Goal: Task Accomplishment & Management: Complete application form

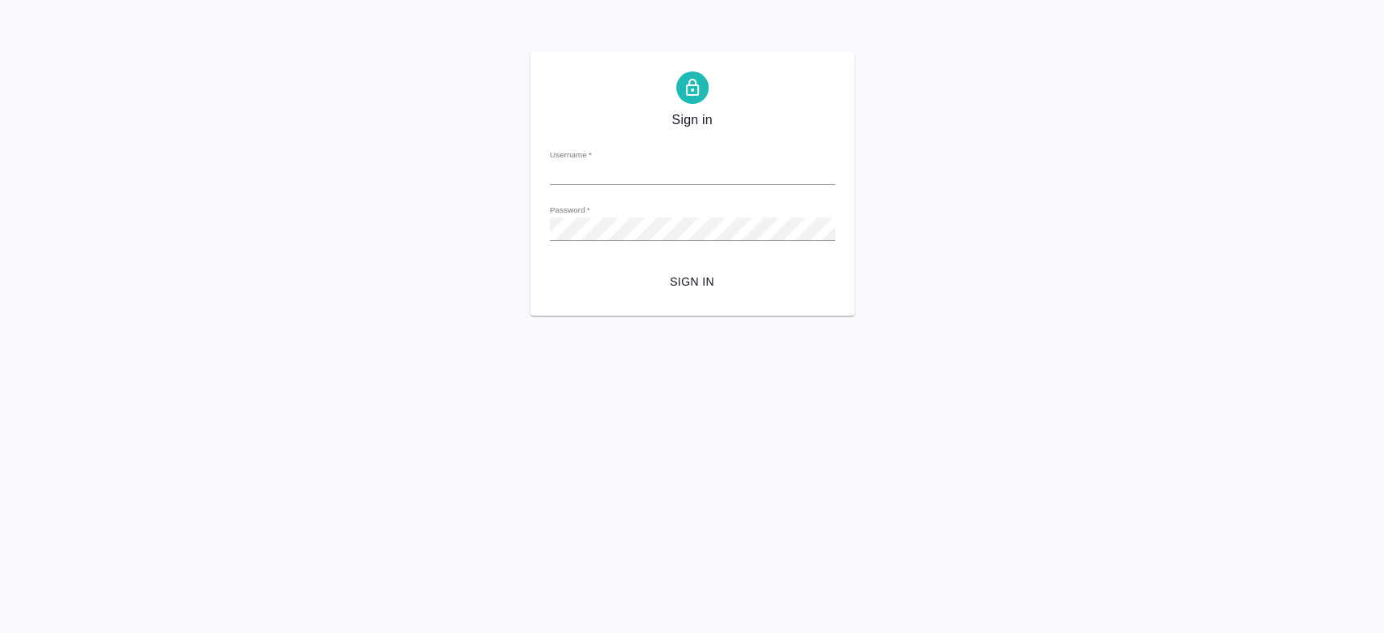
type input "n.kosherbayeva@awatera.com"
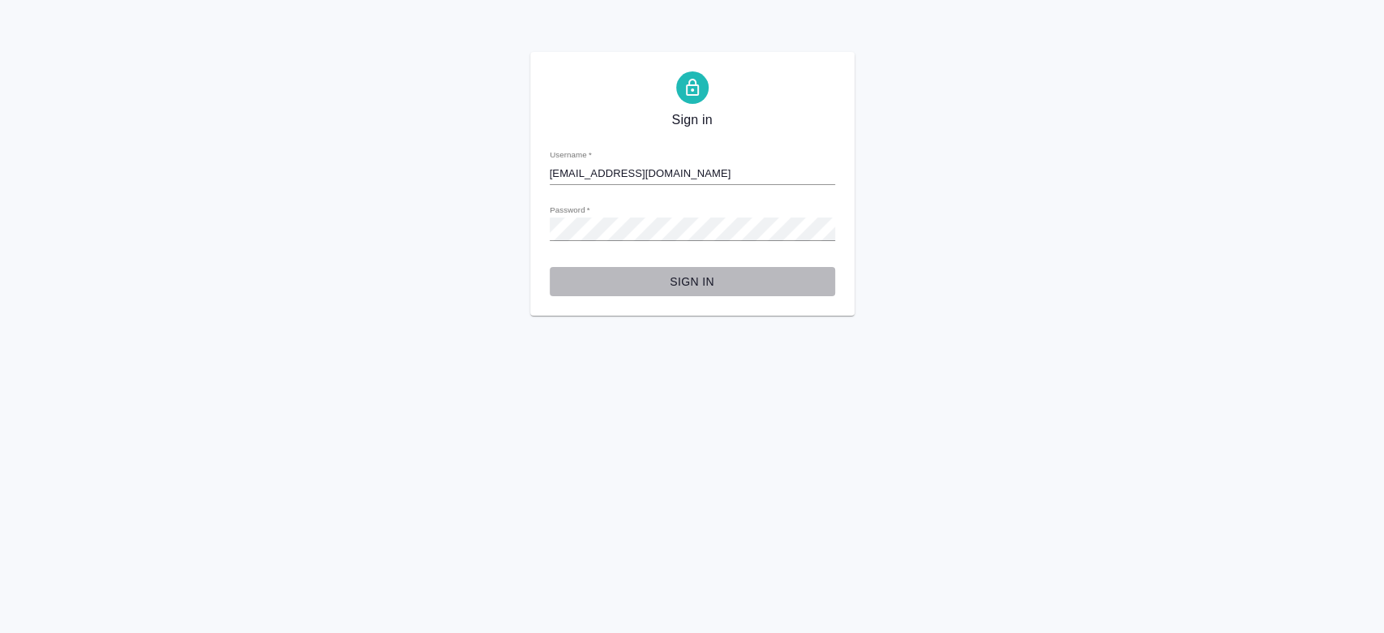
click at [678, 290] on span "Sign in" at bounding box center [692, 282] width 259 height 20
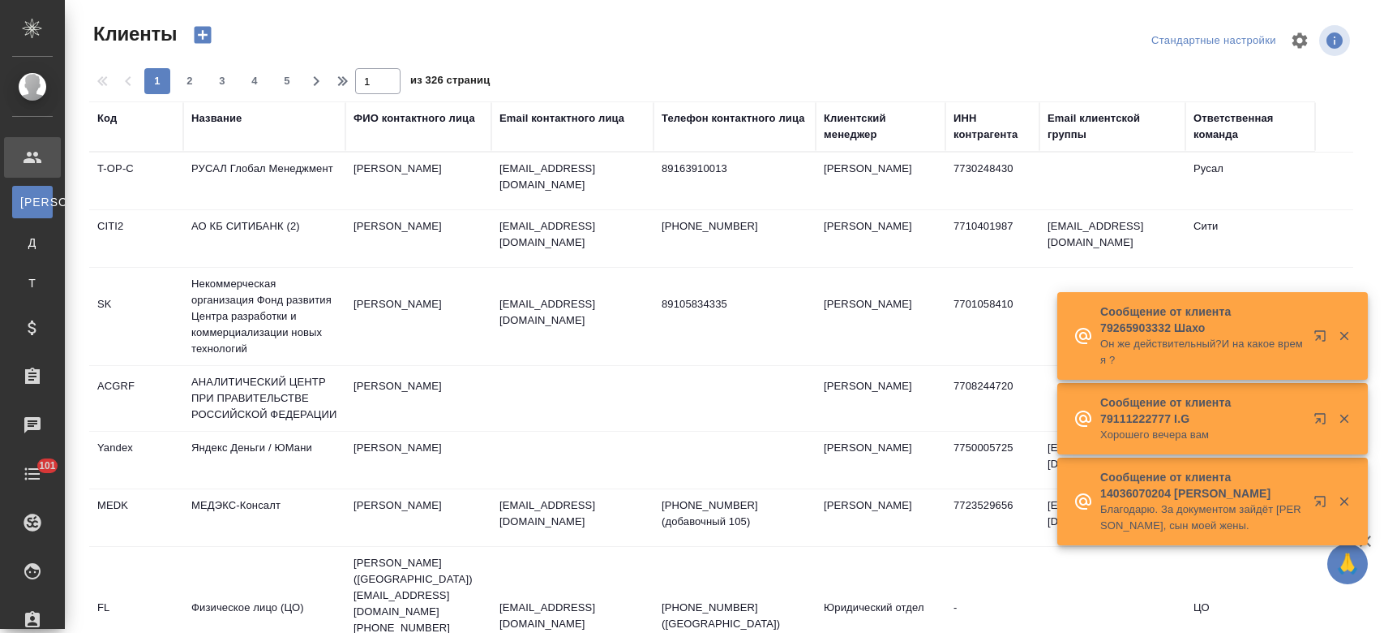
select select "RU"
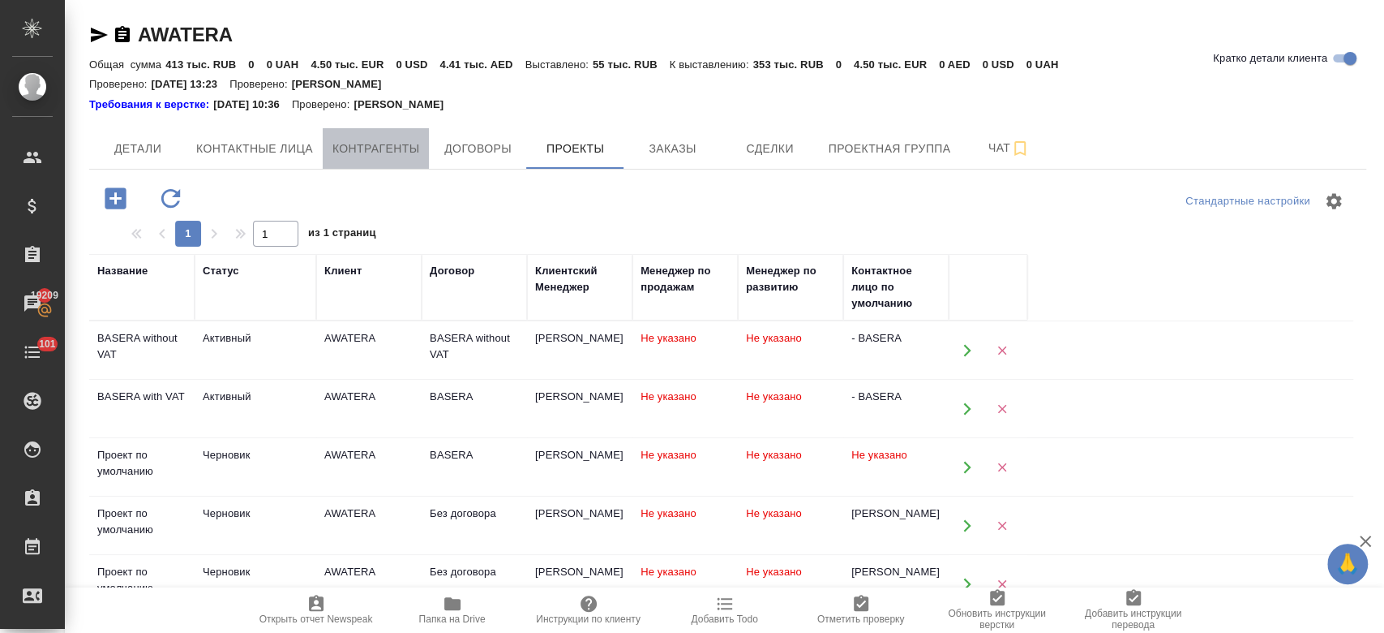
click at [387, 159] on button "Контрагенты" at bounding box center [376, 148] width 107 height 41
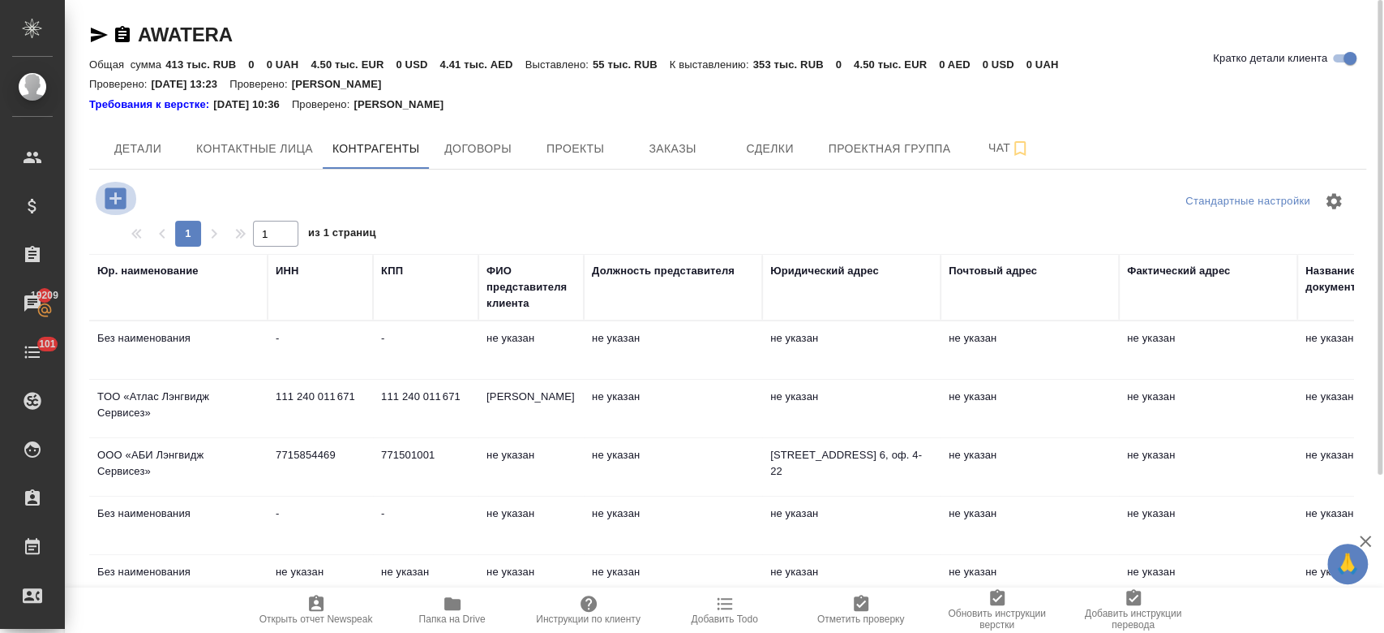
click at [108, 187] on icon "button" at bounding box center [115, 197] width 21 height 21
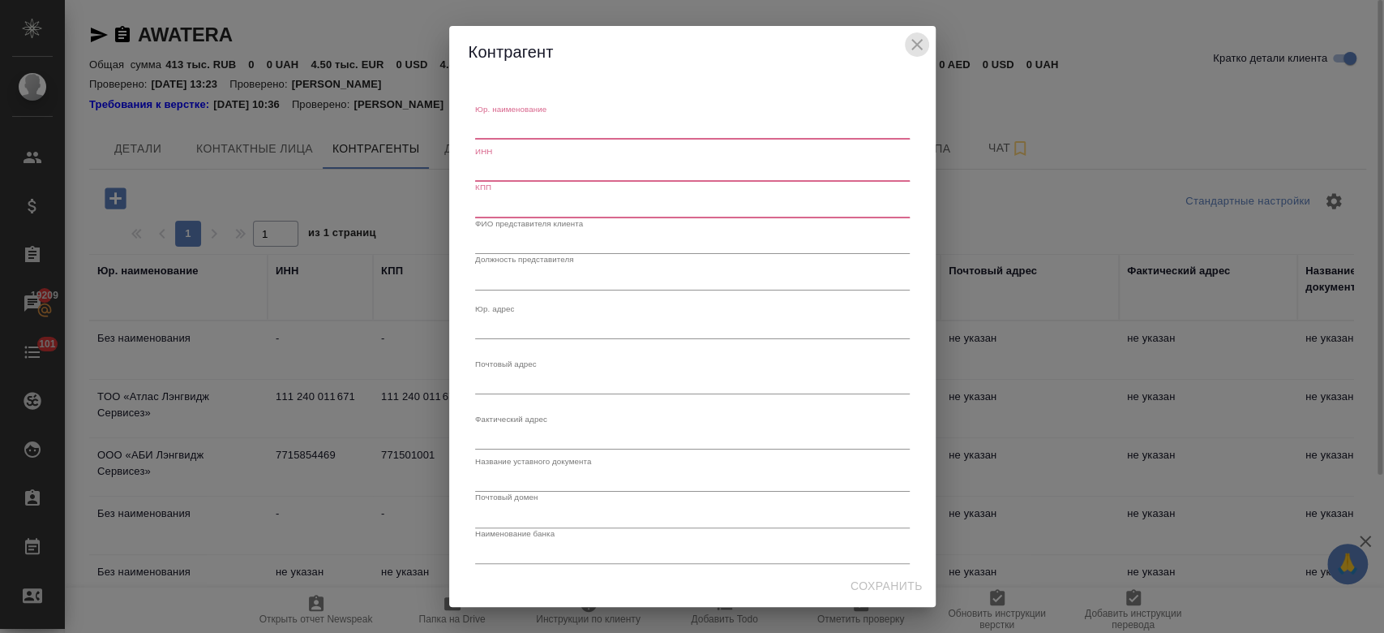
click at [914, 46] on icon "close" at bounding box center [916, 44] width 11 height 11
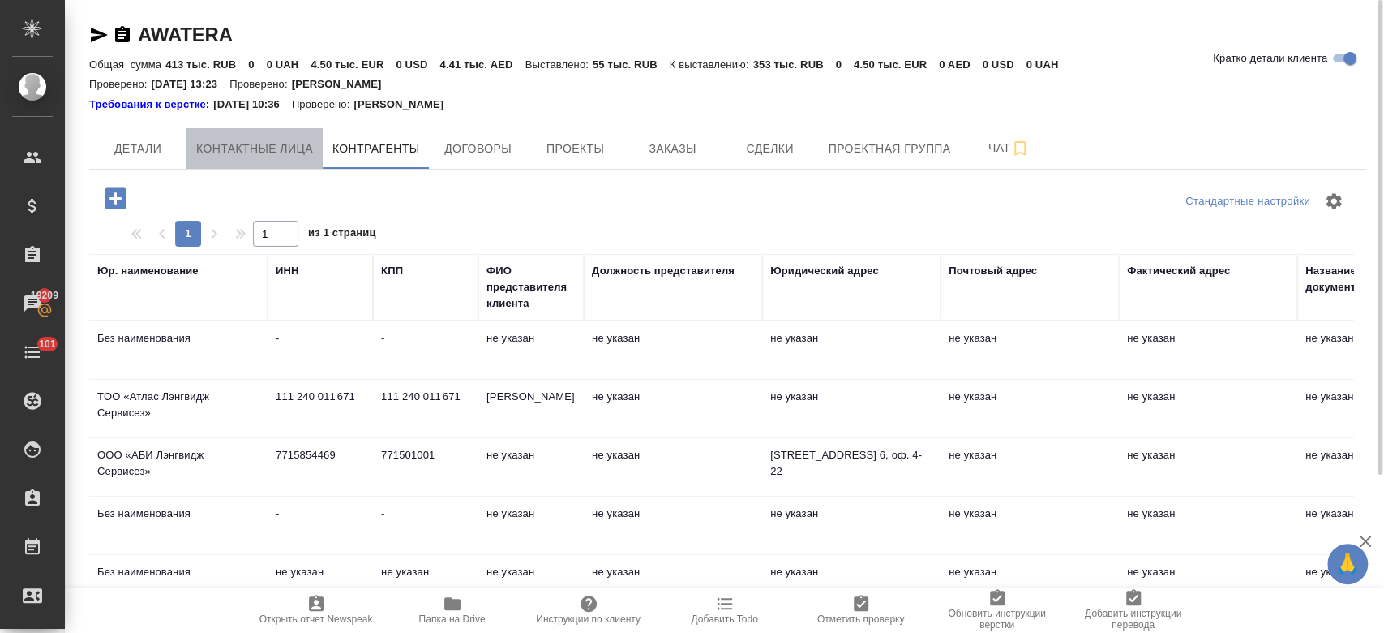
click at [267, 145] on span "Контактные лица" at bounding box center [254, 149] width 117 height 20
select select "RU"
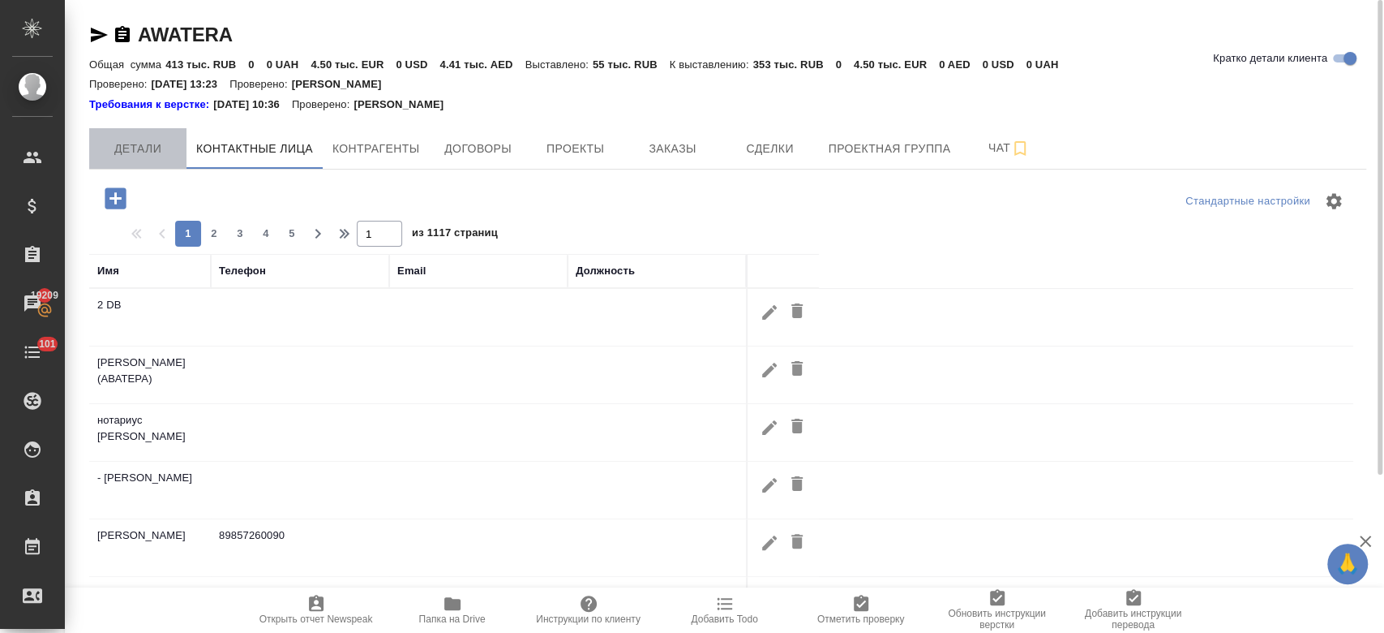
click at [150, 146] on span "Детали" at bounding box center [138, 149] width 78 height 20
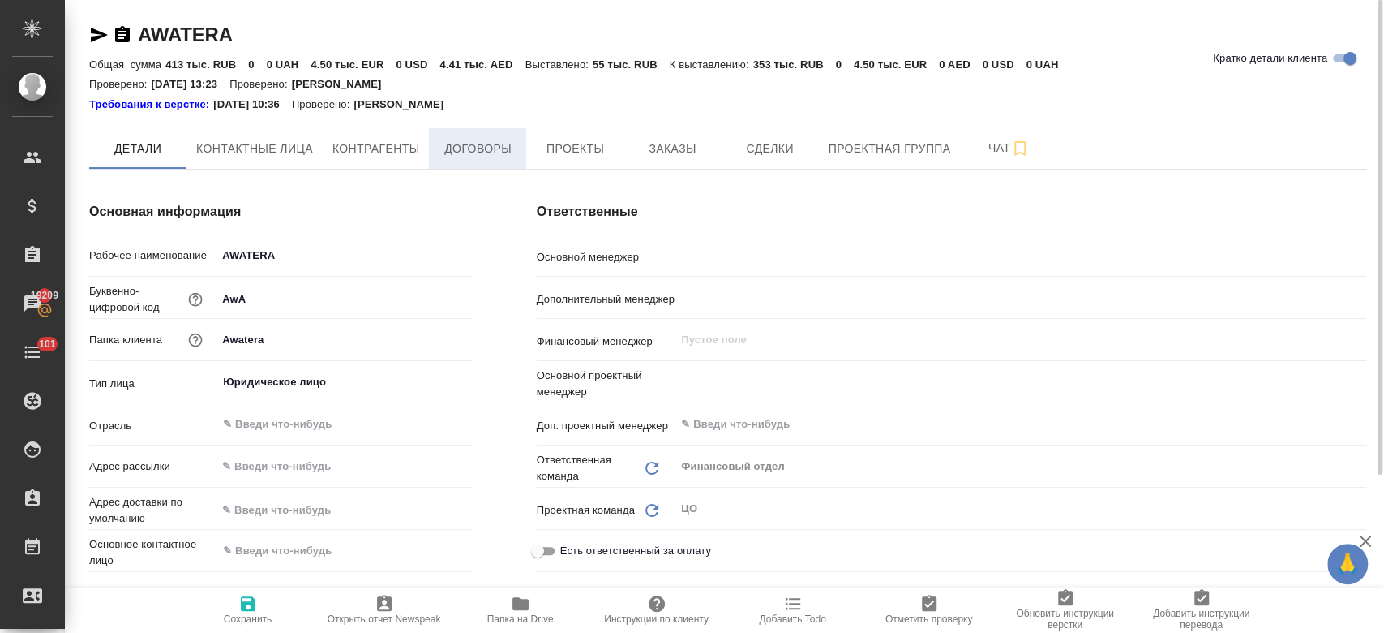
type textarea "x"
type input "[PERSON_NAME]"
type input "Отдел технических переводов"
click at [480, 158] on span "Договоры" at bounding box center [478, 149] width 78 height 20
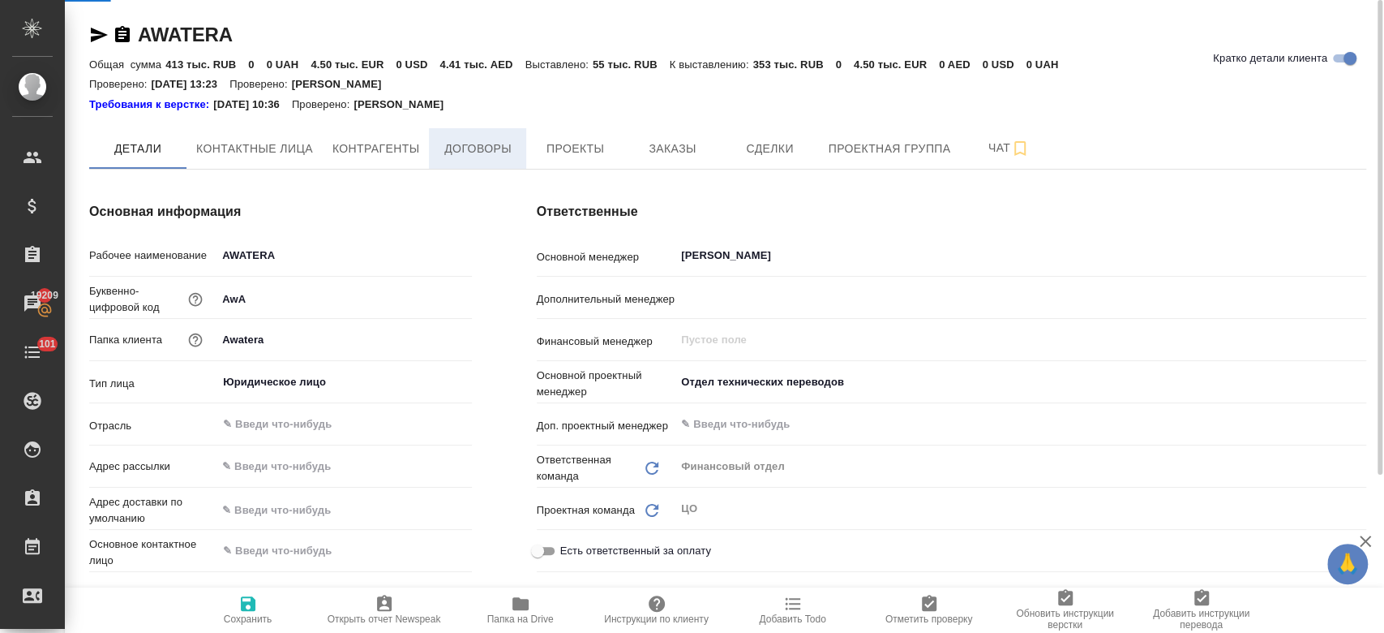
type textarea "x"
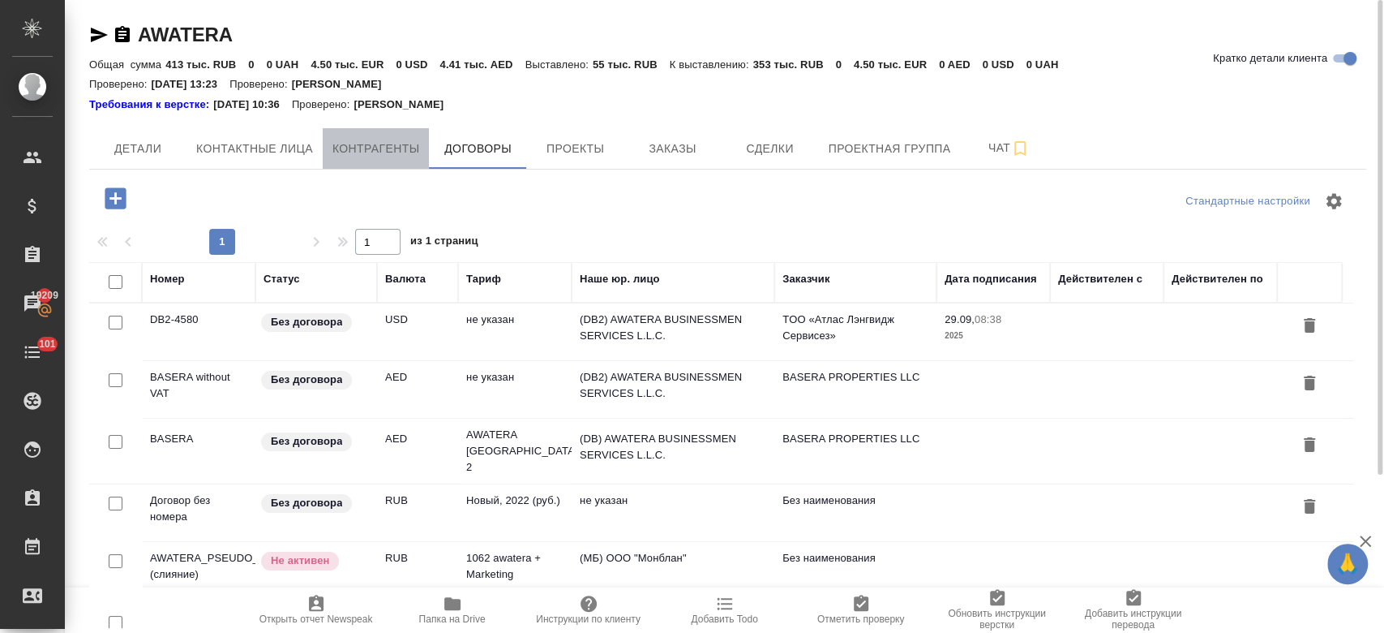
click at [396, 165] on button "Контрагенты" at bounding box center [376, 148] width 107 height 41
click at [375, 162] on button "Контрагенты" at bounding box center [376, 148] width 107 height 41
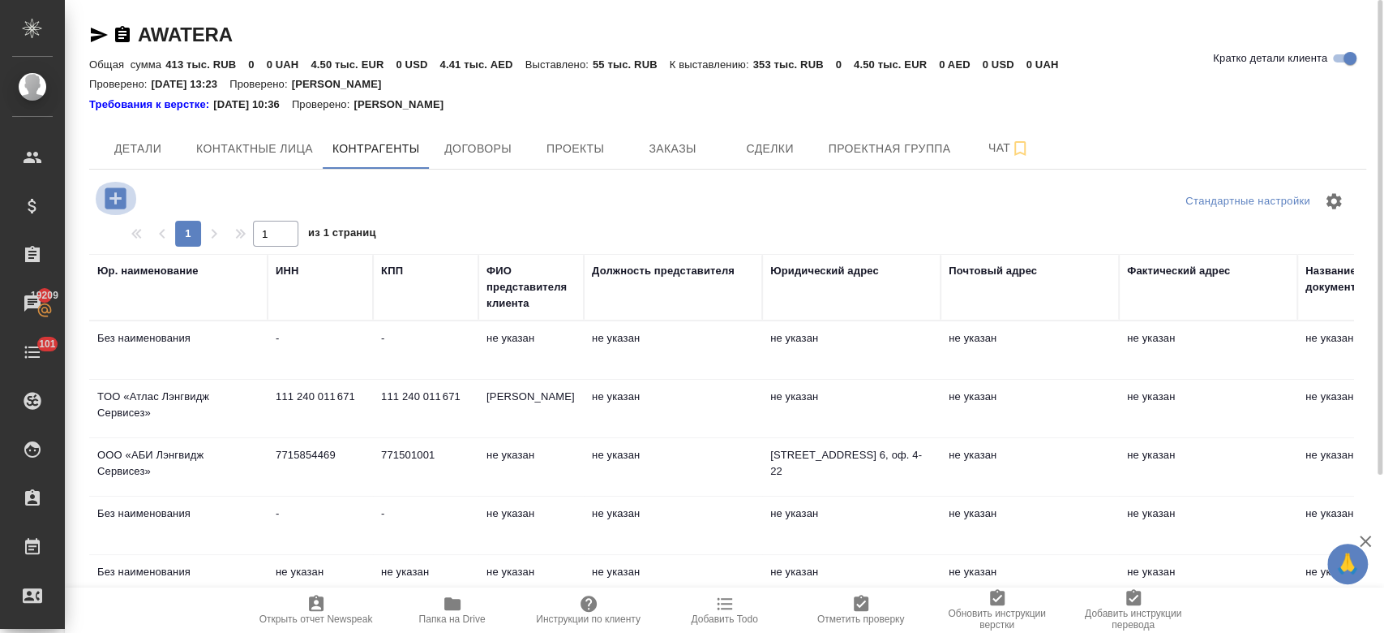
click at [128, 208] on icon "button" at bounding box center [115, 198] width 28 height 28
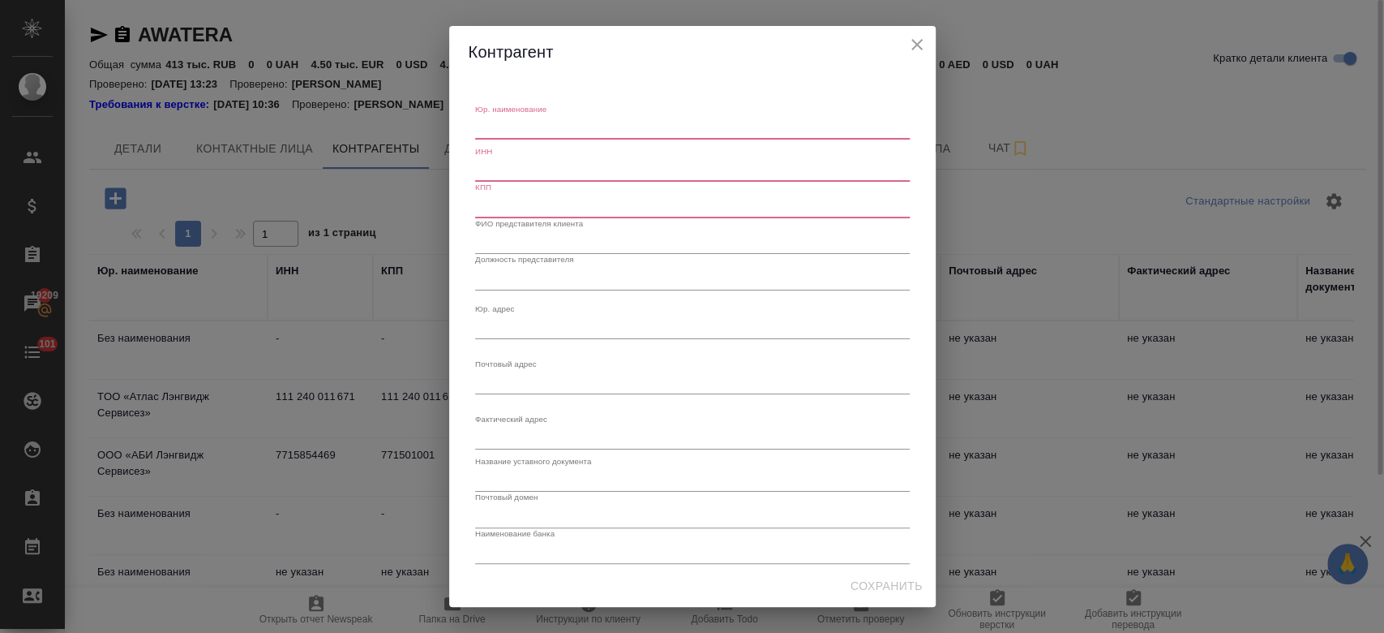
click at [480, 127] on textarea "Юр. наименование" at bounding box center [692, 128] width 435 height 12
click at [552, 122] on textarea "Юр. наименование" at bounding box center [692, 128] width 435 height 12
type textarea "м"
click at [506, 133] on textarea "Юр. наименование" at bounding box center [692, 128] width 435 height 12
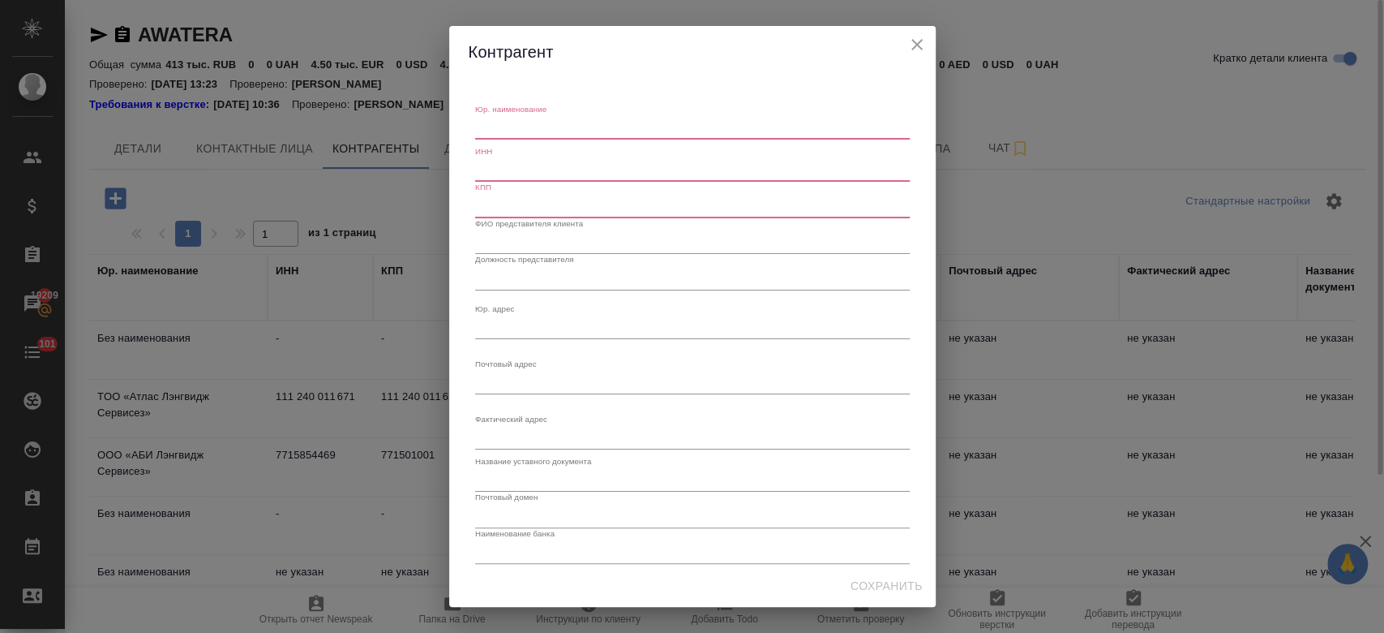
paste textarea "«Atlas Language Services LLP»"
type textarea "«Atlas Language Services LLP»"
click at [524, 169] on input "text" at bounding box center [692, 170] width 435 height 23
paste input "111 240 011 671"
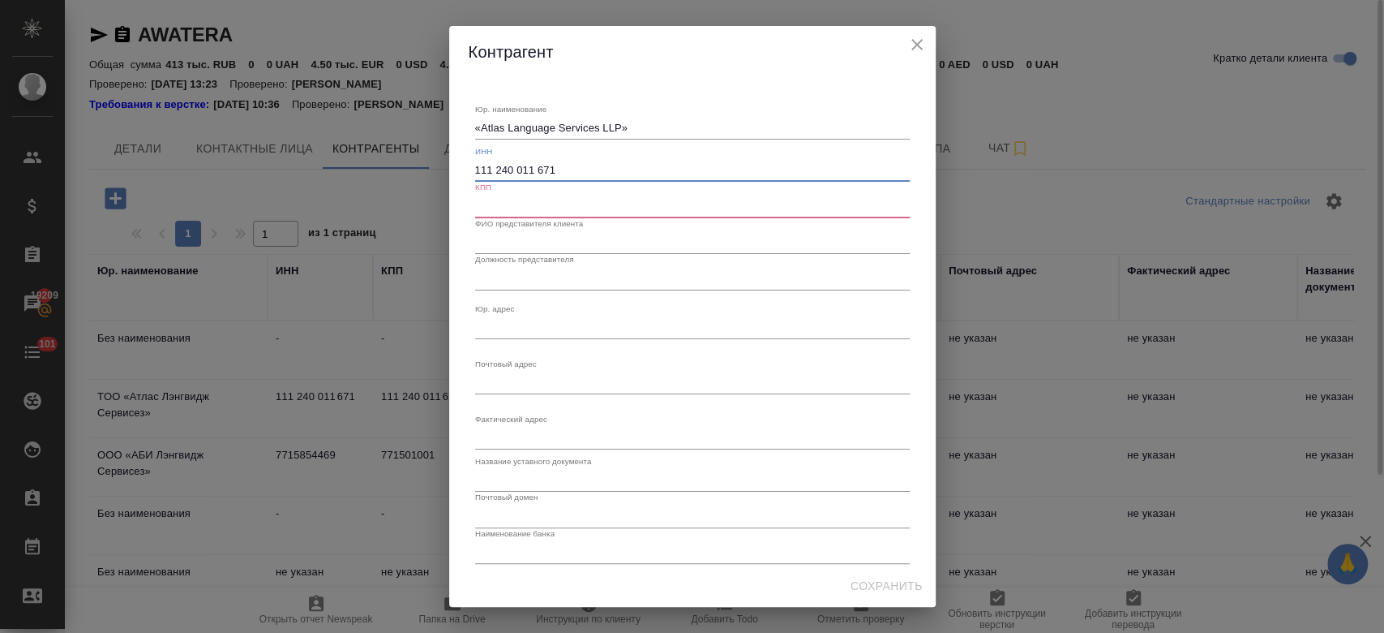
type input "111 240 011 671"
click at [543, 208] on input "text" at bounding box center [692, 206] width 435 height 23
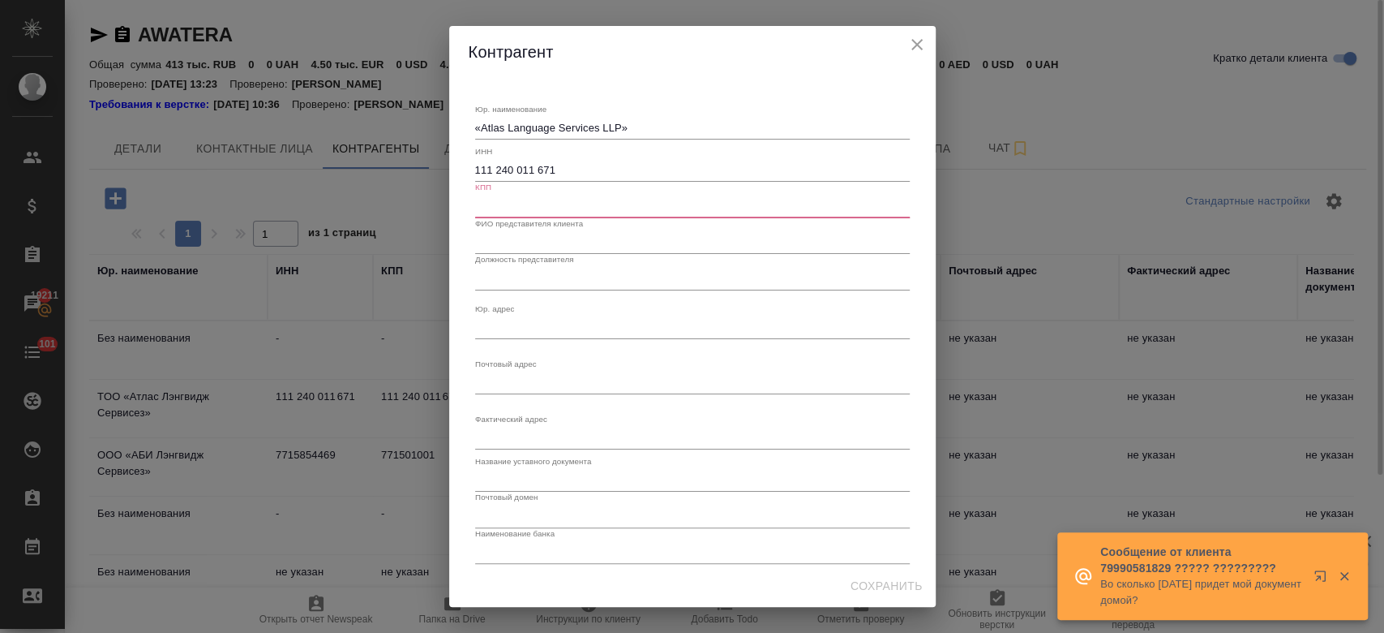
click at [594, 215] on input "text" at bounding box center [692, 206] width 435 height 23
paste input "111 240 011 671"
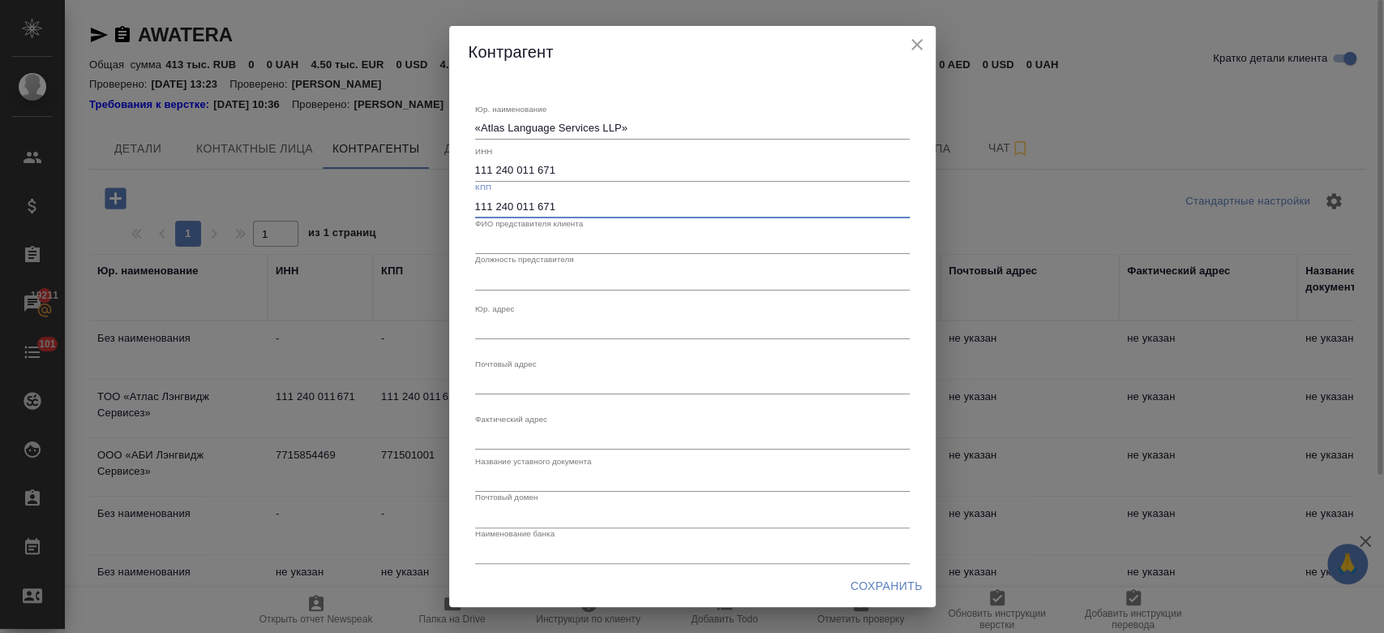
scroll to position [120, 0]
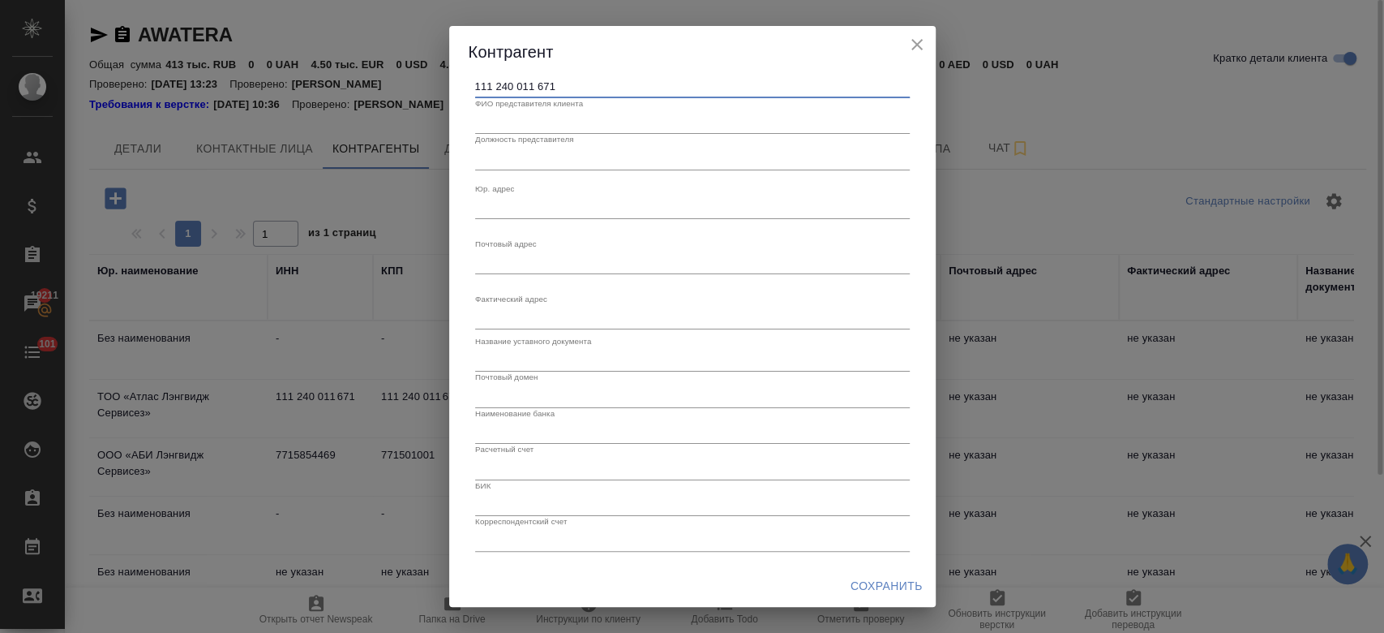
type input "111 240 011 671"
click at [876, 590] on span "Сохранить" at bounding box center [887, 586] width 72 height 20
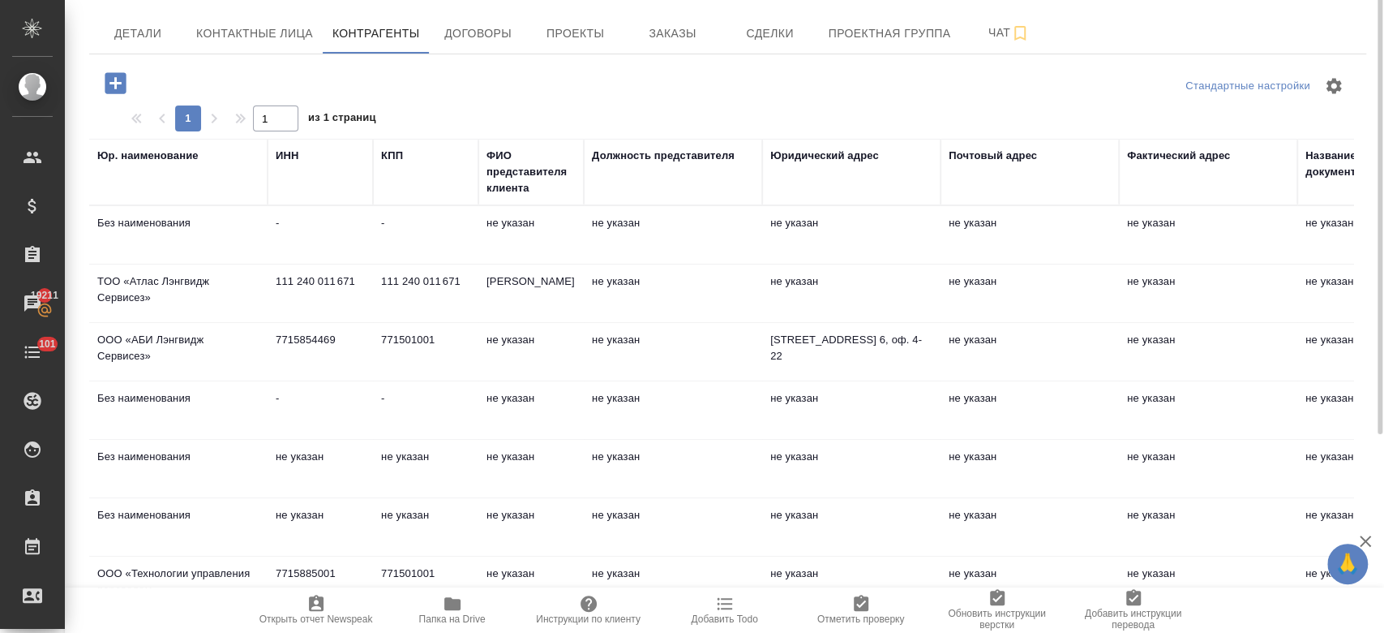
scroll to position [0, 0]
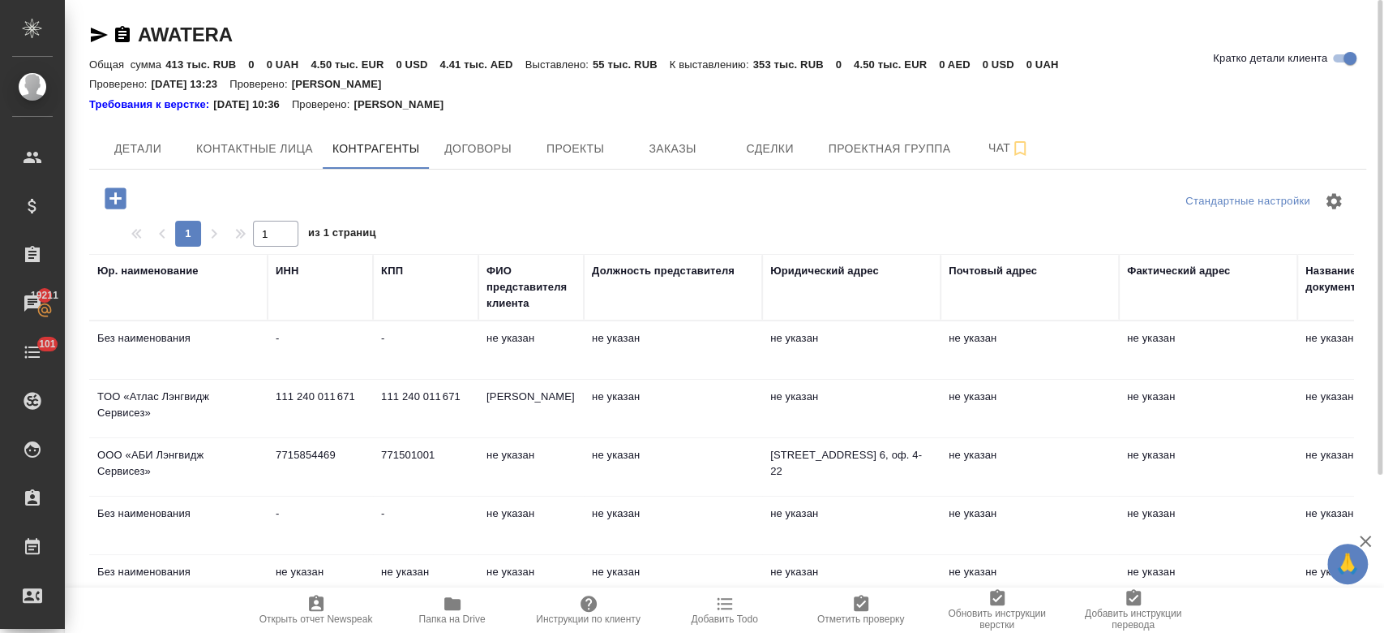
click at [573, 83] on div "Проверено: 05.12.2023 13:23 Проверено: Усманова Ольга" at bounding box center [727, 83] width 1277 height 19
click at [538, 109] on div "Требования к верстке: 13.05.2025 10:36 Проверено: Петрова Валерия" at bounding box center [727, 104] width 1277 height 16
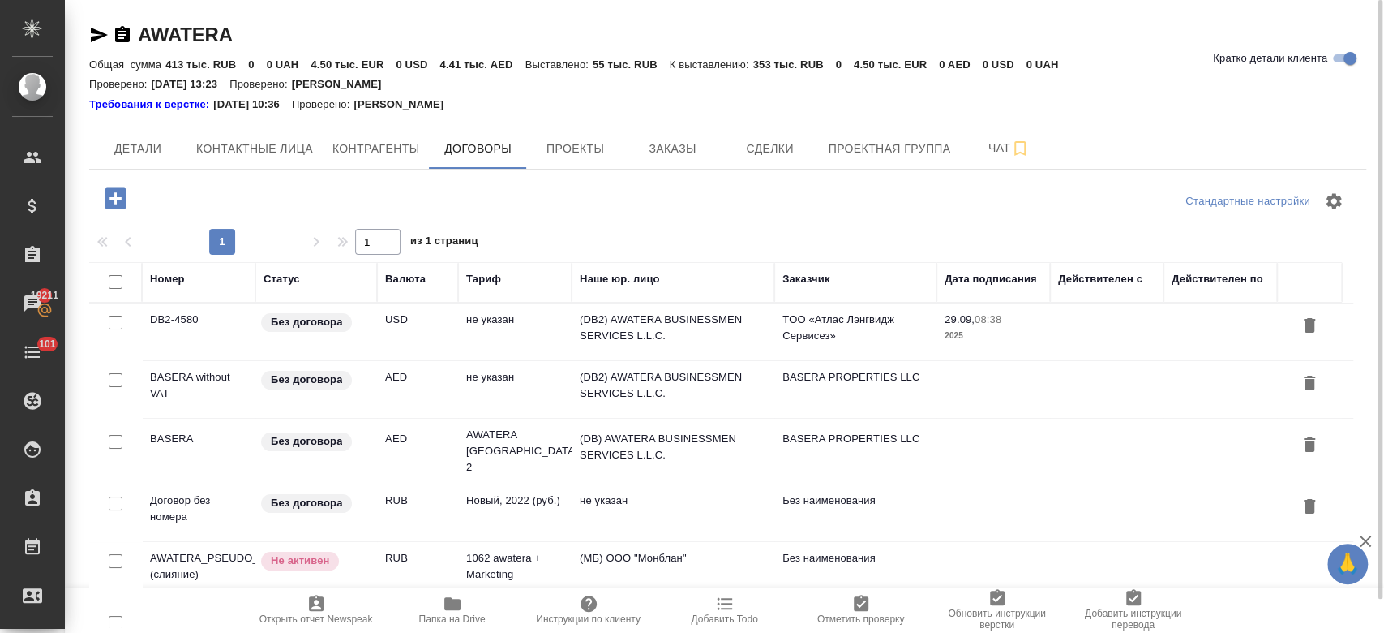
scroll to position [35, 0]
